Goal: Register for event/course

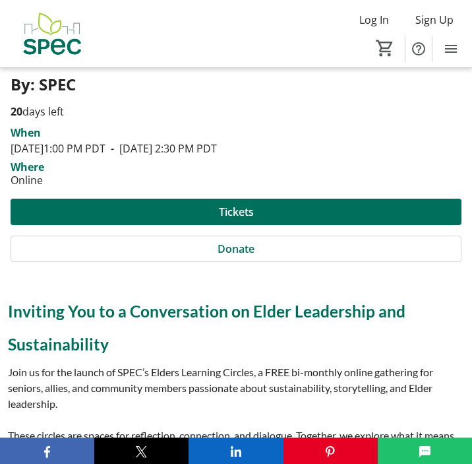
scroll to position [387, 0]
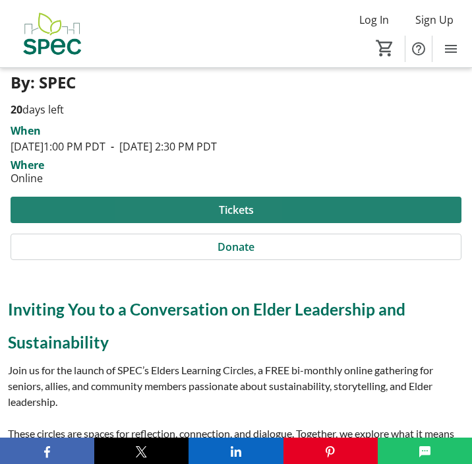
click at [204, 208] on span at bounding box center [236, 210] width 451 height 32
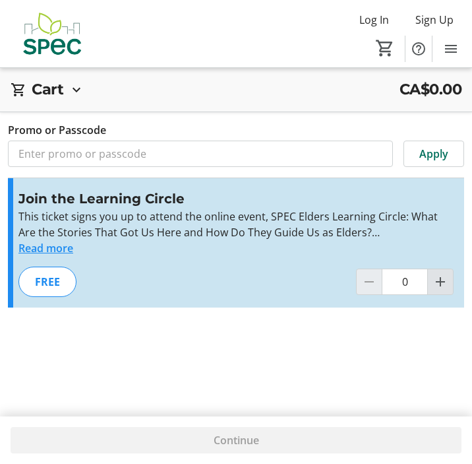
click at [440, 280] on mat-icon "Increment by one" at bounding box center [441, 282] width 16 height 16
type input "1"
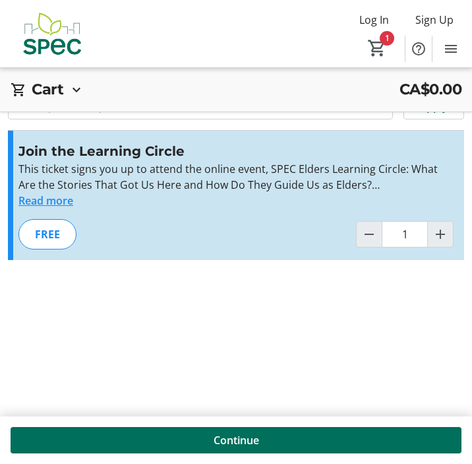
scroll to position [44, 0]
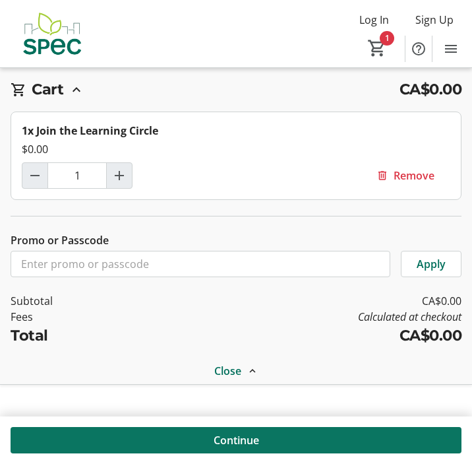
click at [236, 438] on span "Continue" at bounding box center [237, 440] width 46 height 16
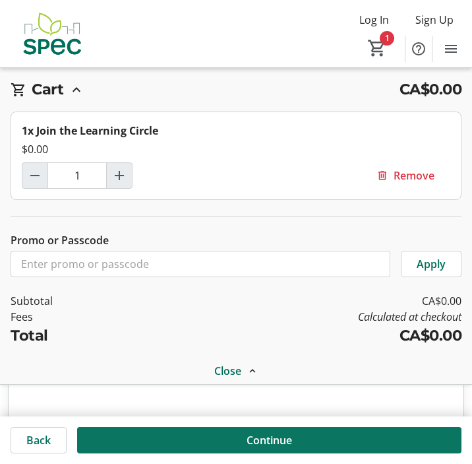
scroll to position [238, 0]
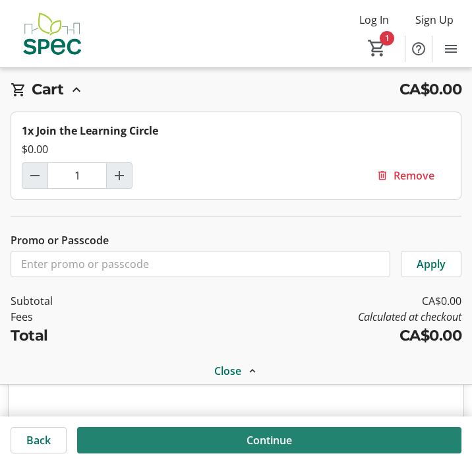
click at [234, 437] on span at bounding box center [269, 440] width 385 height 32
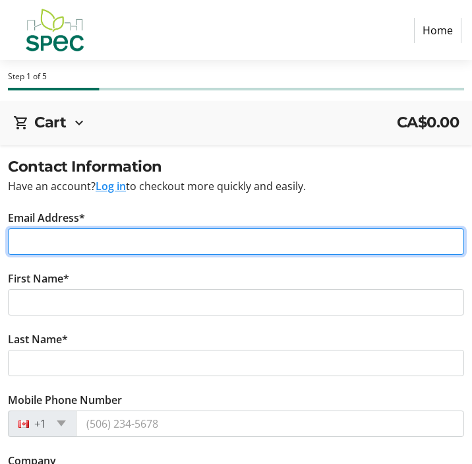
click at [117, 238] on input "Email Address*" at bounding box center [236, 241] width 456 height 26
type input "[EMAIL_ADDRESS][DOMAIN_NAME]"
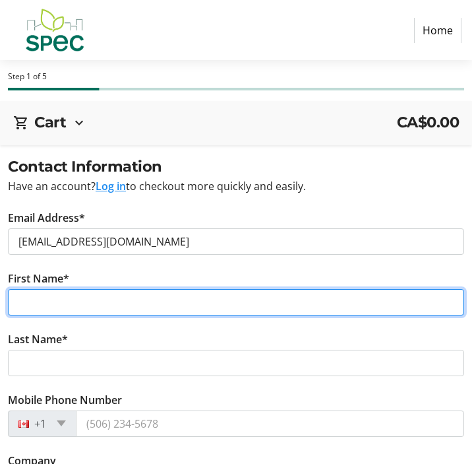
type input "[PERSON_NAME]"
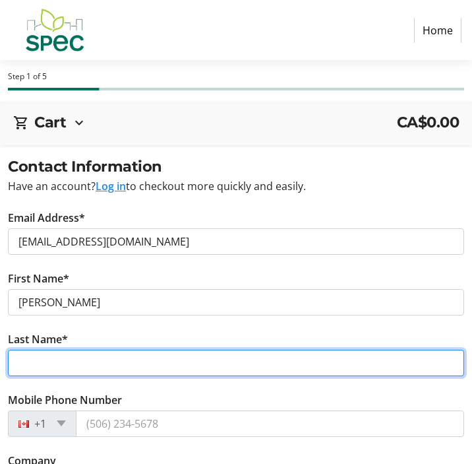
type input "Koutalianos"
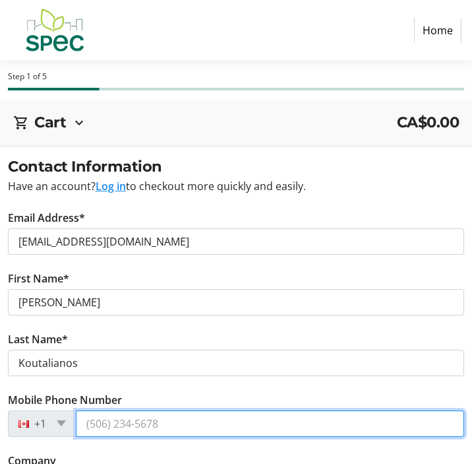
type input "[PHONE_NUMBER]"
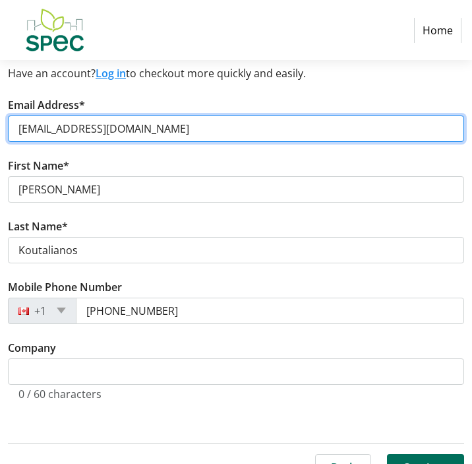
scroll to position [138, 0]
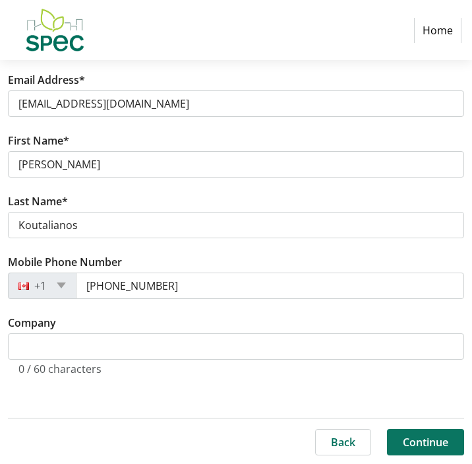
click at [437, 436] on span "Continue" at bounding box center [426, 442] width 46 height 16
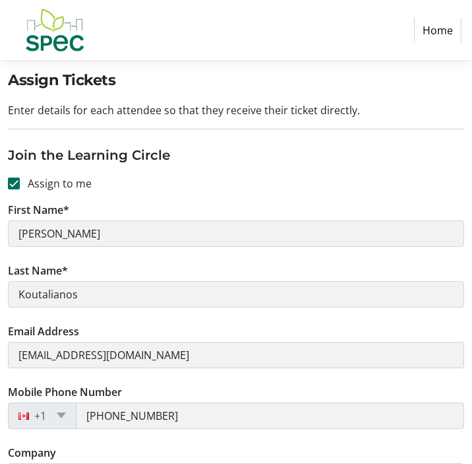
scroll to position [185, 0]
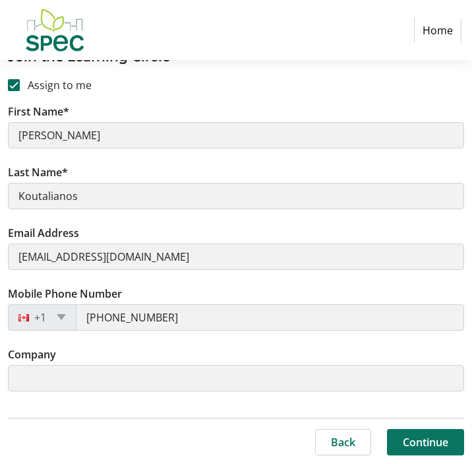
click at [431, 437] on span "Continue" at bounding box center [426, 442] width 46 height 16
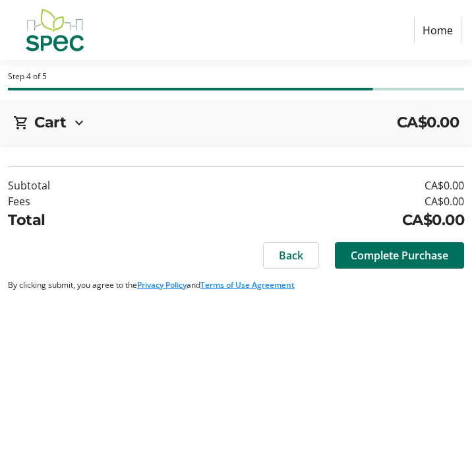
scroll to position [0, 0]
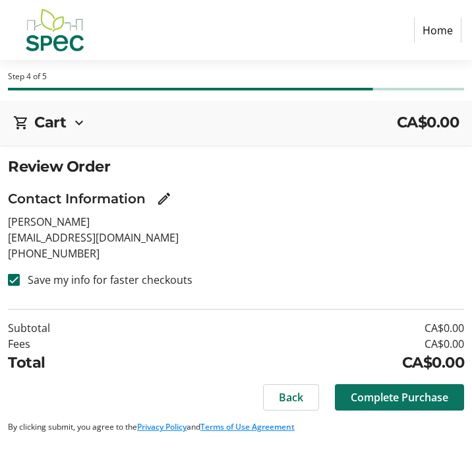
click at [439, 263] on html "Home Step 4 of 5 Cart CA$0.00 1x Join the Learning Circle $0.00 Subtotal CA$0.0…" at bounding box center [236, 232] width 472 height 464
click at [384, 402] on span "Complete Purchase" at bounding box center [400, 397] width 98 height 16
